Goal: Navigation & Orientation: Find specific page/section

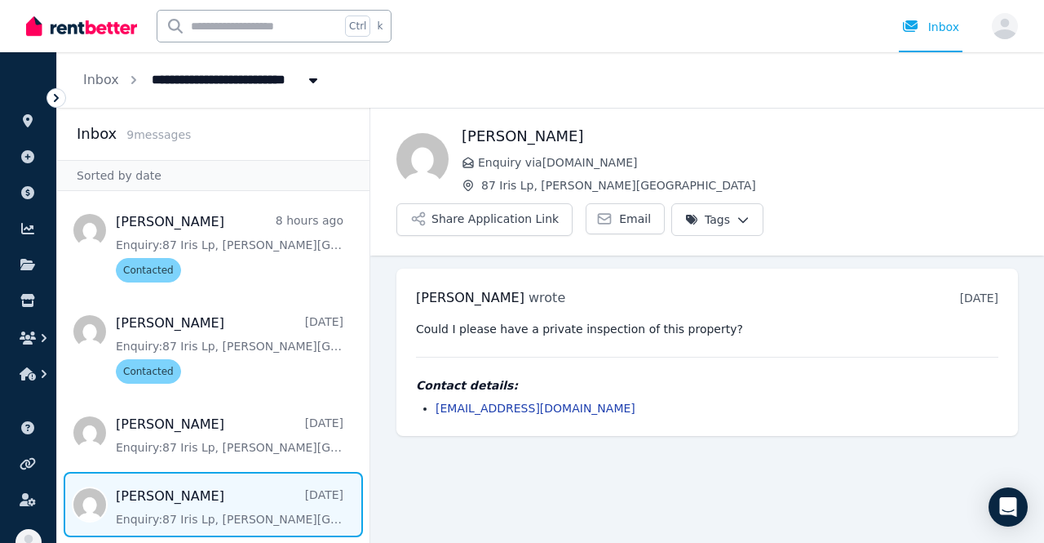
click at [108, 26] on img at bounding box center [81, 26] width 111 height 24
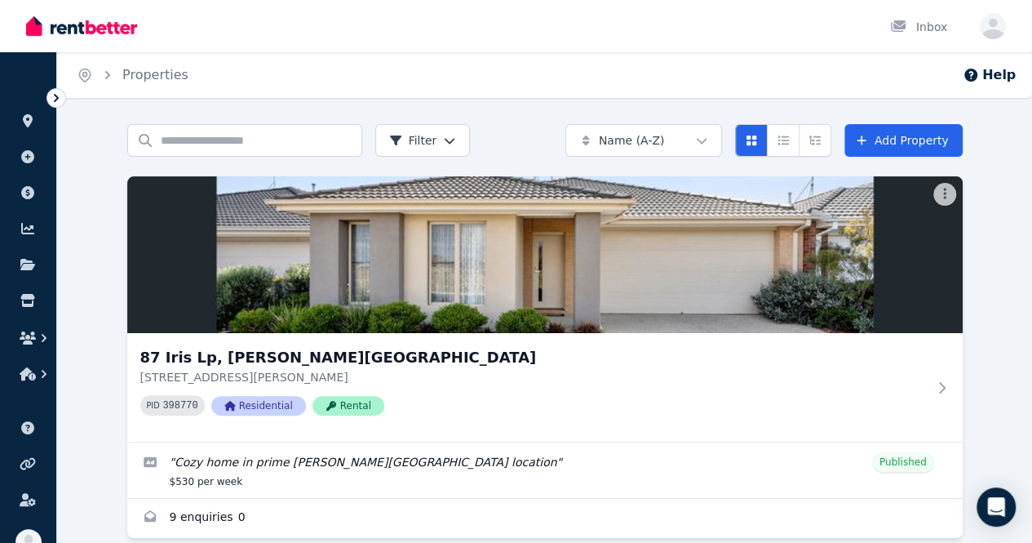
click at [35, 390] on li at bounding box center [28, 375] width 30 height 33
click at [32, 366] on button "button" at bounding box center [28, 373] width 30 height 29
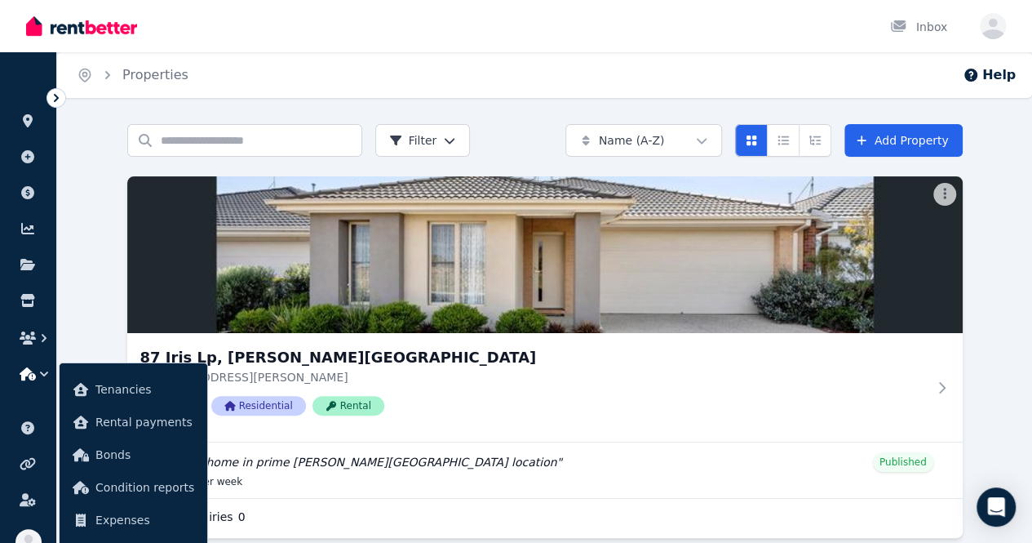
drag, startPoint x: 679, startPoint y: 414, endPoint x: 636, endPoint y: 397, distance: 46.2
click at [676, 414] on div "87 Iris Lp, Armstrong Creek 87 Iris Lp, Armstrong Creek VIC 3217 PID 398770 Res…" at bounding box center [544, 356] width 835 height 361
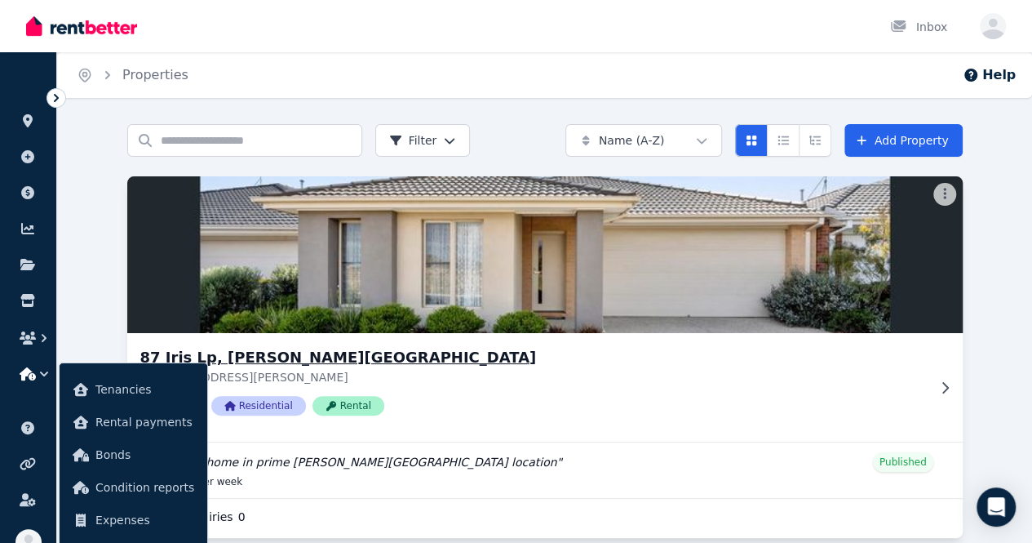
click at [322, 356] on h3 "87 Iris Lp, [PERSON_NAME][GEOGRAPHIC_DATA]" at bounding box center [533, 357] width 786 height 23
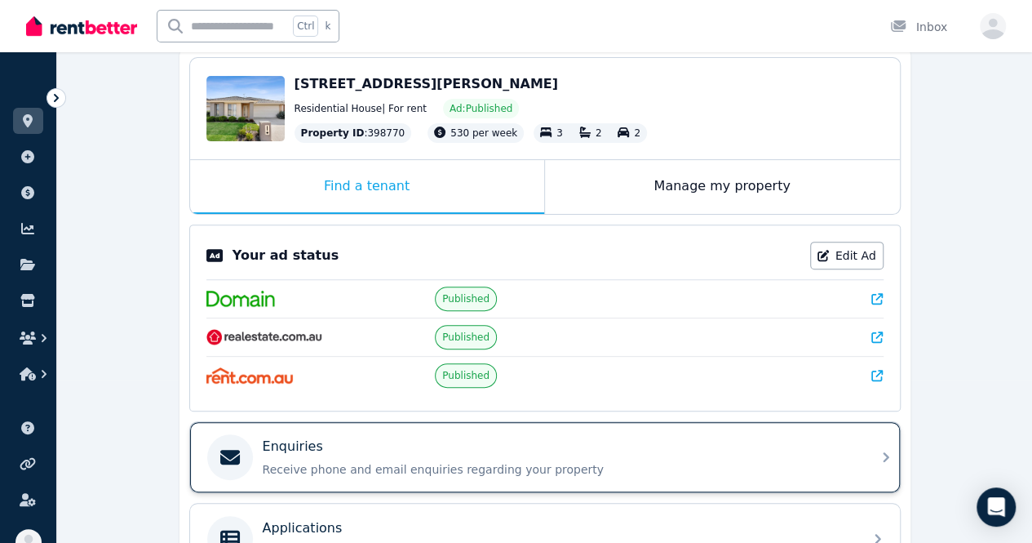
scroll to position [326, 0]
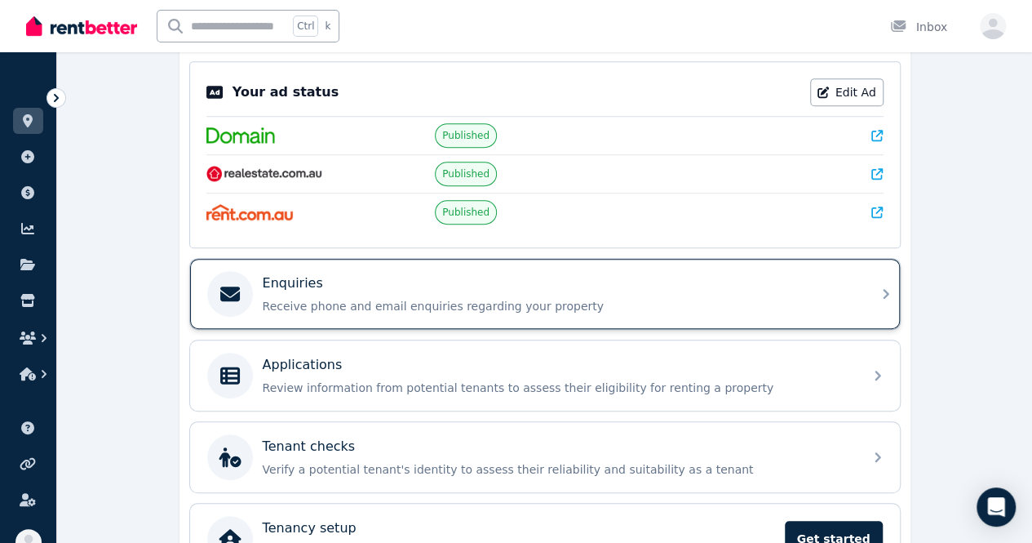
click at [531, 290] on div "Enquiries Receive phone and email enquiries regarding your property" at bounding box center [558, 293] width 591 height 41
